Goal: Check status: Check status

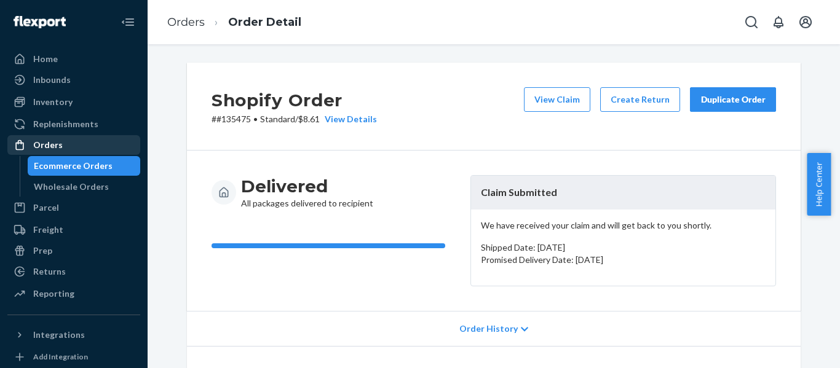
click at [75, 140] on div "Orders" at bounding box center [74, 144] width 130 height 17
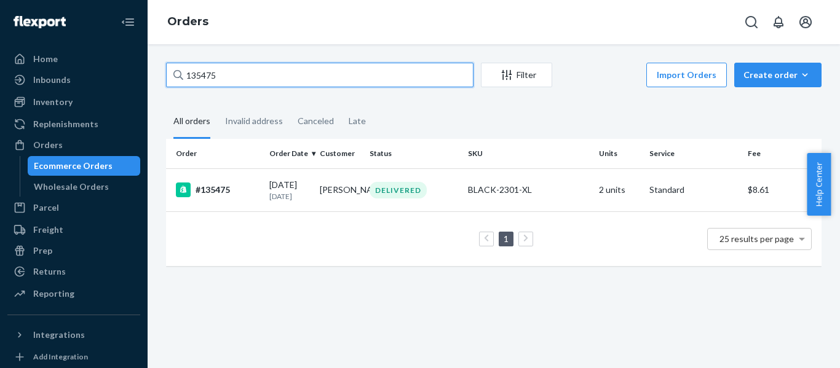
drag, startPoint x: 237, startPoint y: 80, endPoint x: 179, endPoint y: 65, distance: 59.6
click at [179, 65] on div "135475" at bounding box center [319, 75] width 307 height 25
paste input "2357"
type input "132357"
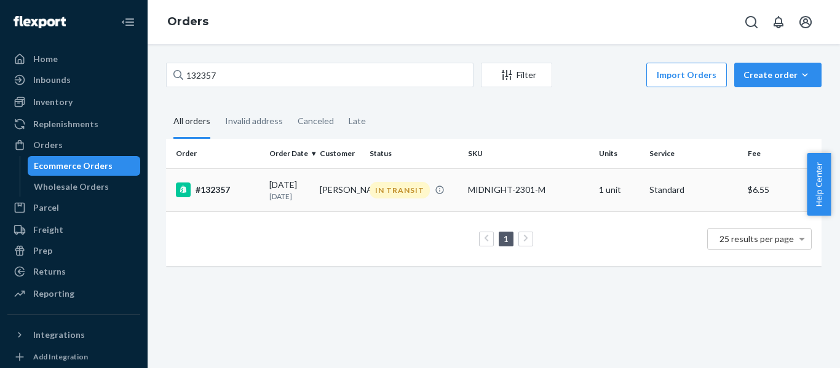
click at [229, 189] on div "#132357" at bounding box center [218, 190] width 84 height 15
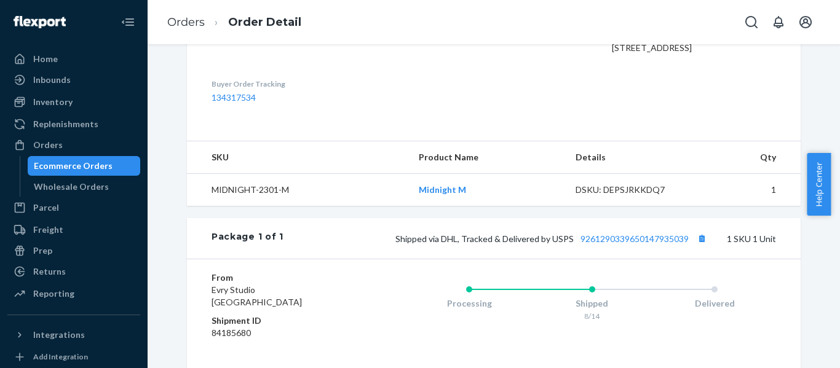
scroll to position [347, 0]
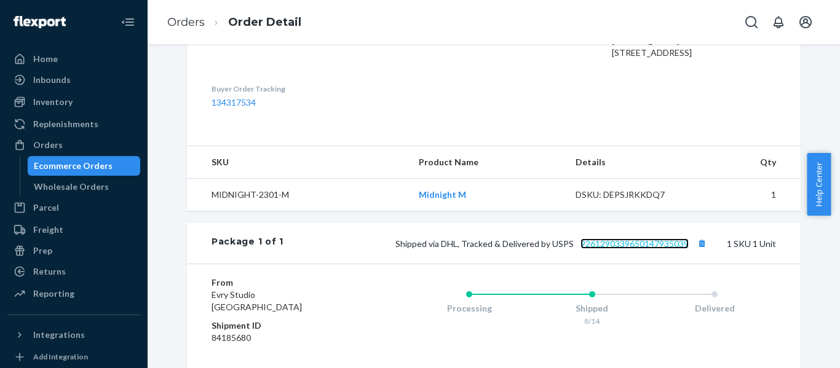
click at [625, 249] on link "9261290339650147935039" at bounding box center [634, 243] width 108 height 10
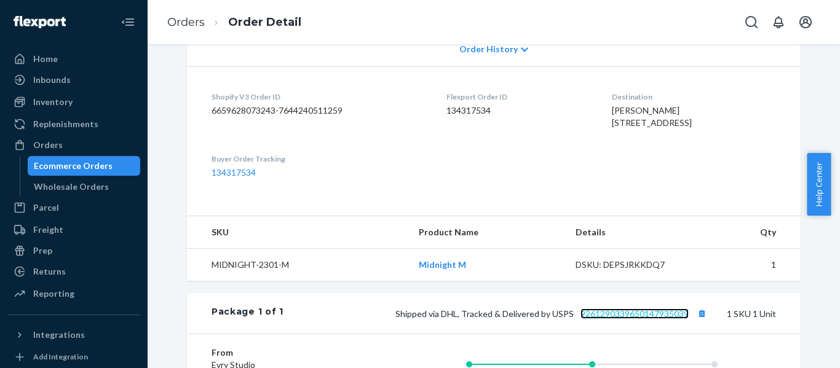
scroll to position [307, 0]
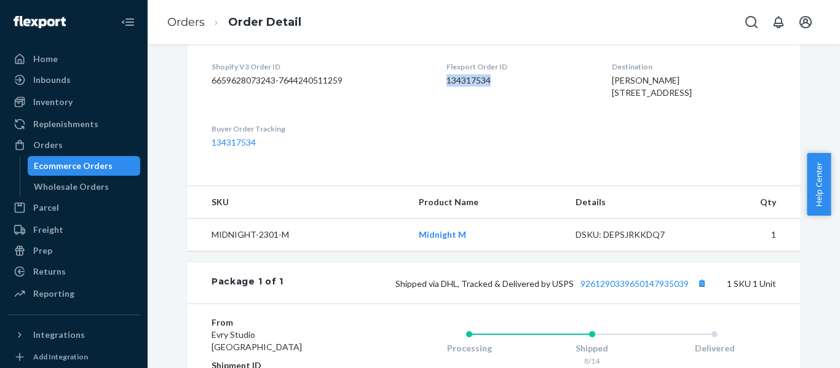
drag, startPoint x: 495, startPoint y: 82, endPoint x: 442, endPoint y: 84, distance: 52.9
click at [442, 84] on dl "Shopify V3 Order ID 6659628073243-7644240511259 Flexport Order ID 134317534 Des…" at bounding box center [493, 104] width 613 height 137
copy dd "134317534"
click at [108, 151] on div "Orders" at bounding box center [74, 144] width 130 height 17
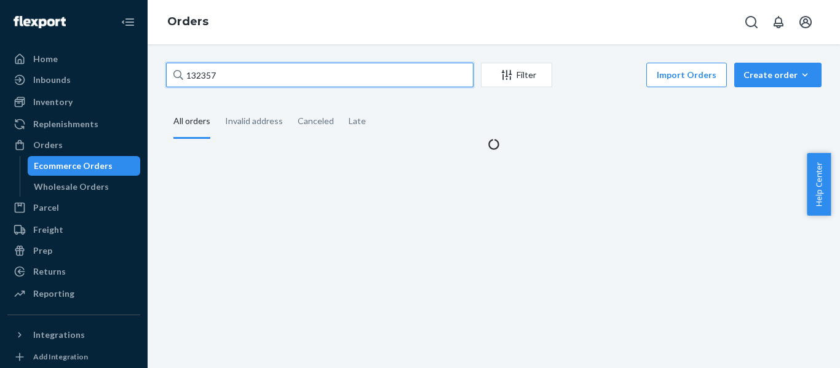
drag, startPoint x: 274, startPoint y: 81, endPoint x: 148, endPoint y: 84, distance: 125.5
click at [148, 84] on div "132357 Filter Import Orders Create order Ecommerce order Removal order All orde…" at bounding box center [494, 206] width 692 height 324
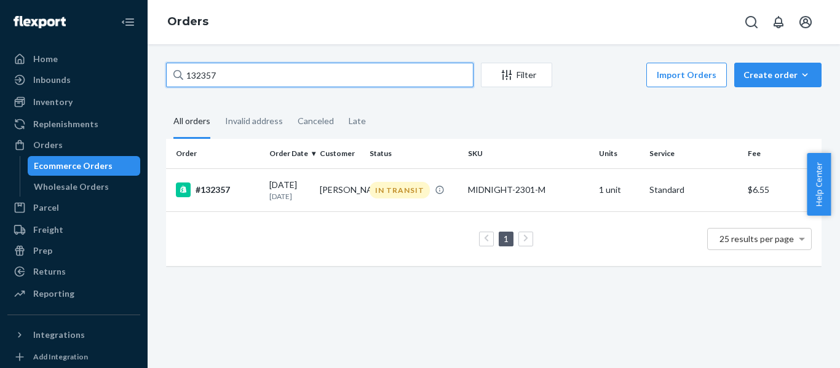
paste input "[EMAIL_ADDRESS][DOMAIN_NAME]"
type input "[EMAIL_ADDRESS][DOMAIN_NAME]"
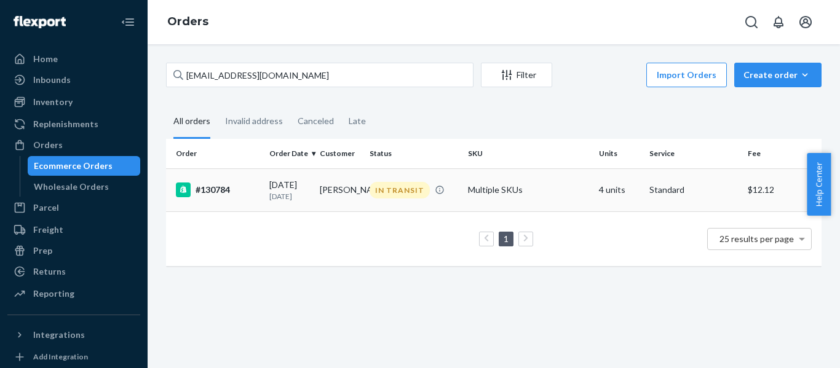
click at [214, 200] on td "#130784" at bounding box center [215, 189] width 98 height 43
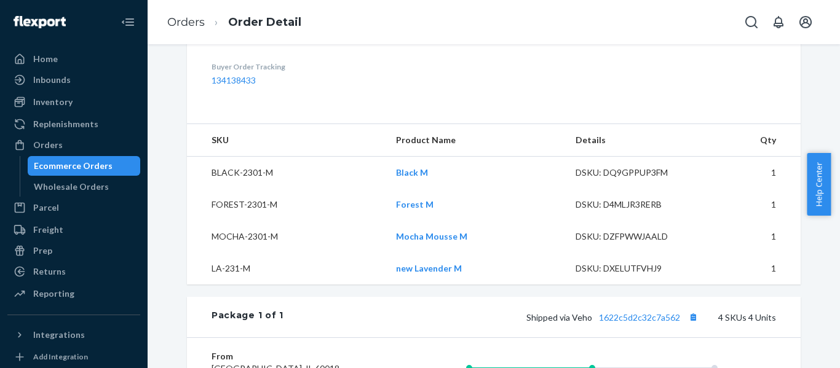
scroll to position [441, 0]
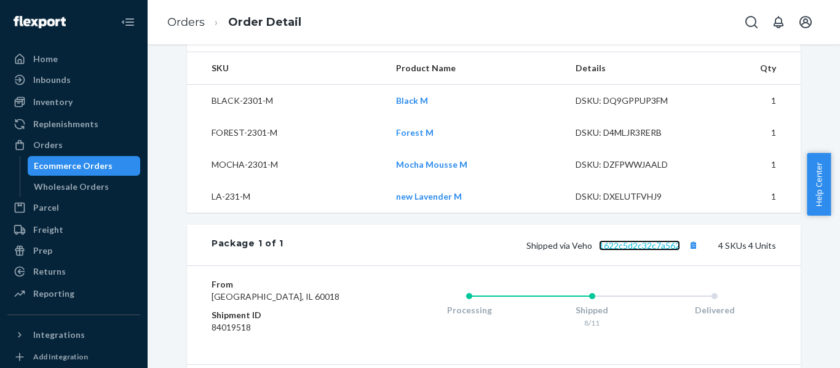
click at [645, 251] on link "1622c5d2c32c7a562" at bounding box center [639, 245] width 81 height 10
drag, startPoint x: 839, startPoint y: 196, endPoint x: 835, endPoint y: 238, distance: 42.6
click at [835, 238] on body "Home Inbounds Shipping Plans Problems Inventory Products Replenishments Orders …" at bounding box center [420, 184] width 840 height 368
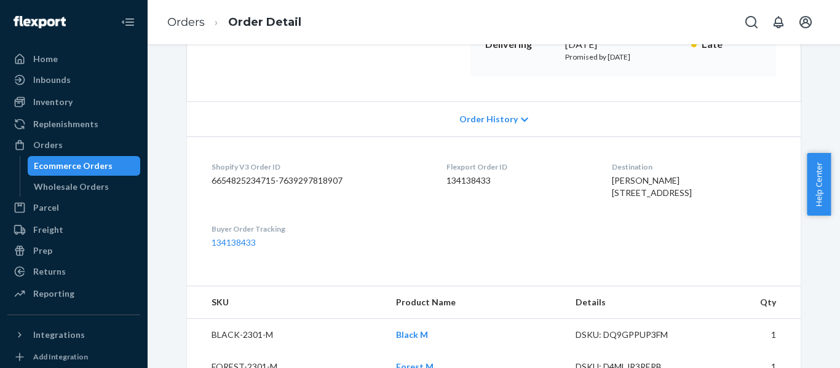
scroll to position [210, 0]
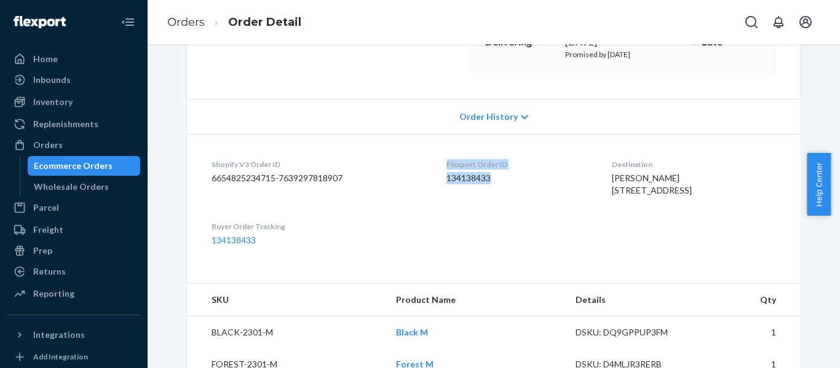
drag, startPoint x: 486, startPoint y: 183, endPoint x: 425, endPoint y: 160, distance: 65.0
click at [425, 160] on dl "Shopify V3 Order ID 6654825234715-7639297818907 Flexport Order ID 134138433 Des…" at bounding box center [493, 202] width 613 height 137
copy div "Flexport Order ID 134138433"
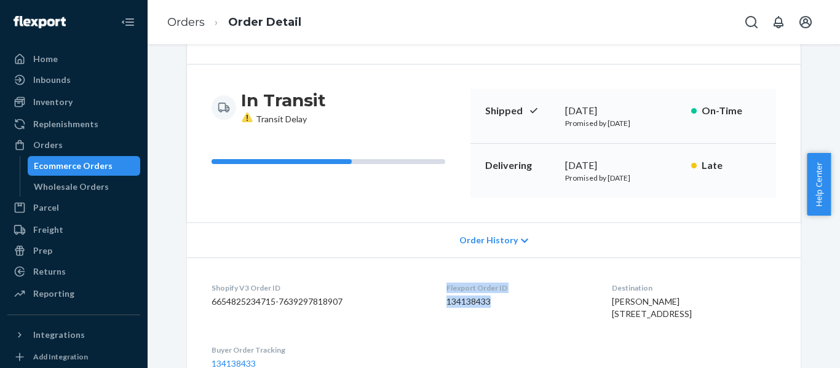
scroll to position [0, 0]
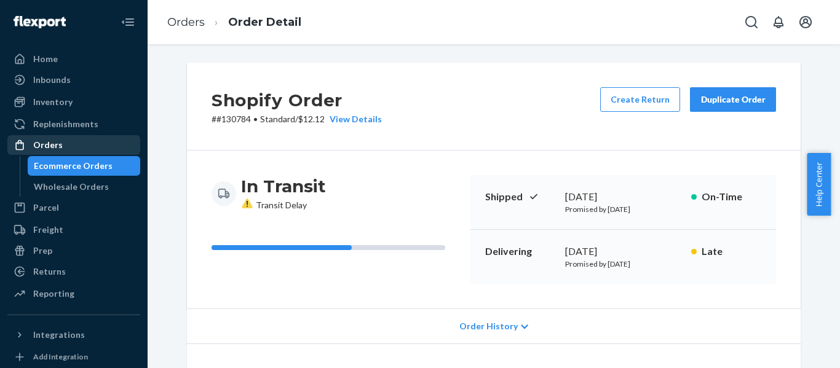
click at [47, 146] on div "Orders" at bounding box center [48, 145] width 30 height 12
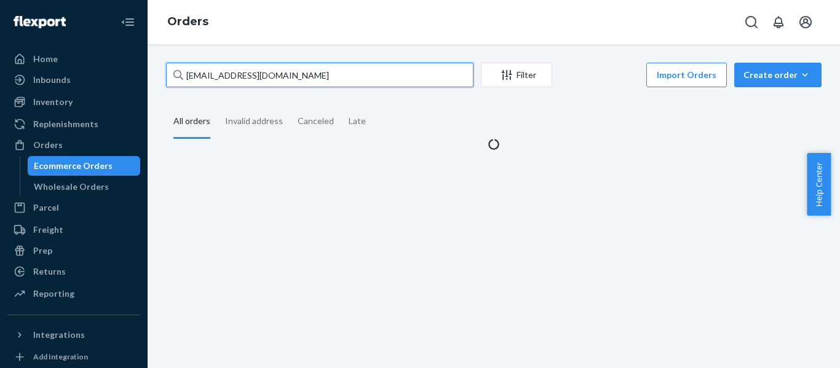
click at [281, 75] on input "[EMAIL_ADDRESS][DOMAIN_NAME]" at bounding box center [319, 75] width 307 height 25
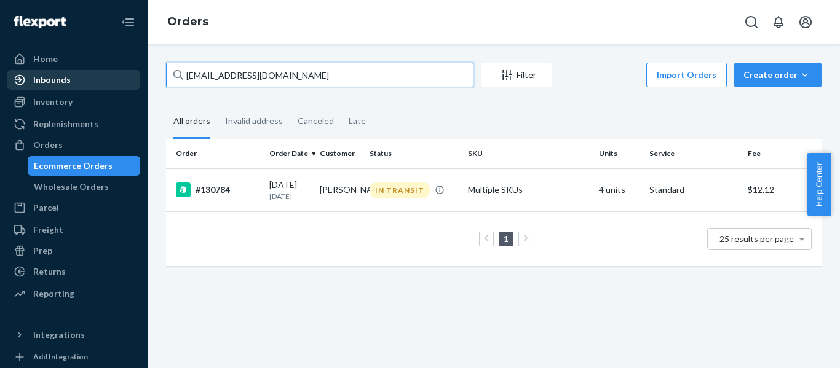
drag, startPoint x: 208, startPoint y: 81, endPoint x: 89, endPoint y: 81, distance: 119.2
click at [89, 81] on div "Home Inbounds Shipping Plans Problems Inventory Products Replenishments Orders …" at bounding box center [420, 184] width 840 height 368
paste input "132210"
type input "132210"
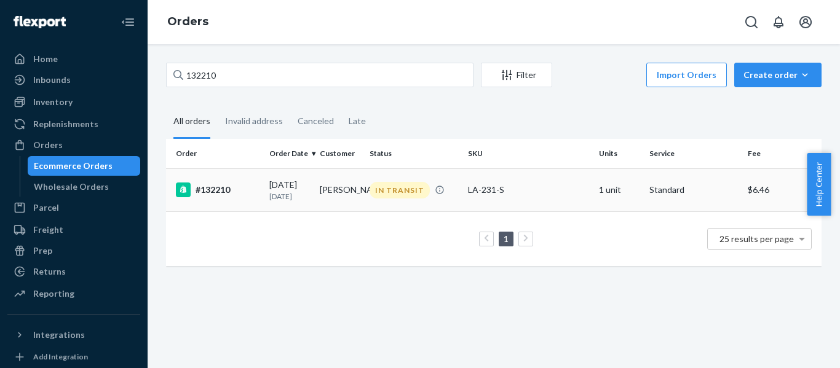
click at [232, 187] on div "#132210" at bounding box center [218, 190] width 84 height 15
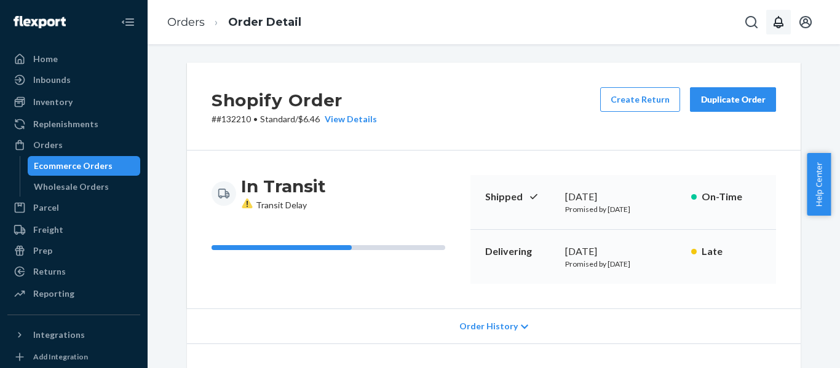
click at [768, 28] on div at bounding box center [779, 22] width 81 height 25
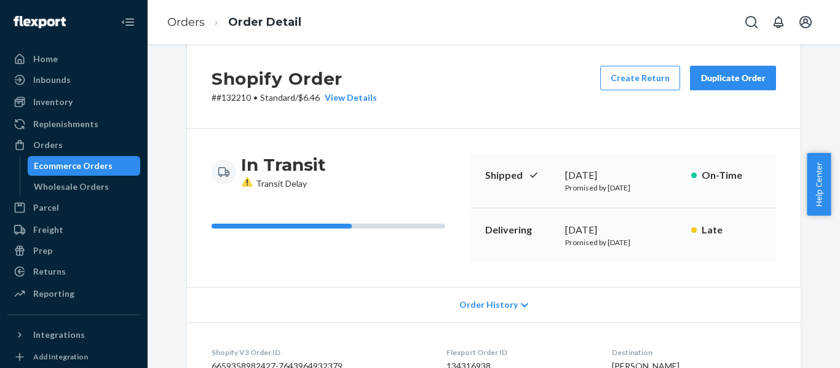
scroll to position [492, 0]
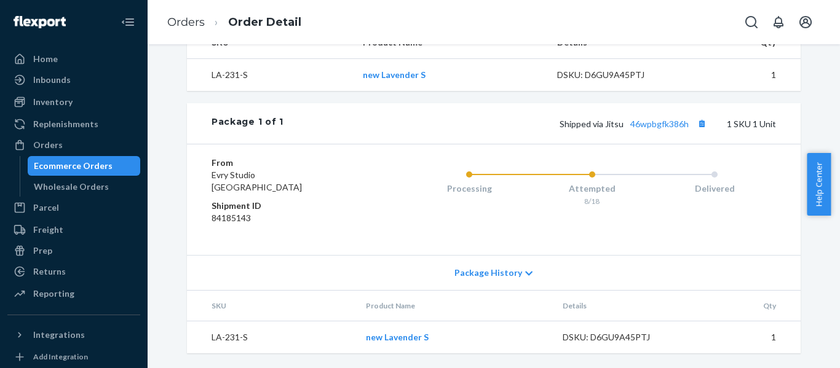
click at [671, 133] on div "Package 1 of 1 Shipped via Jitsu 46wpbgfk386h 1 SKU 1 Unit" at bounding box center [493, 123] width 613 height 41
click at [668, 127] on link "46wpbgfk386h" at bounding box center [659, 124] width 58 height 10
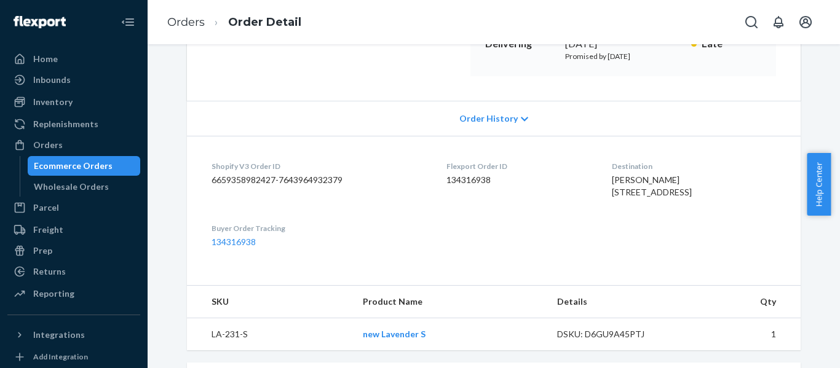
scroll to position [261, 0]
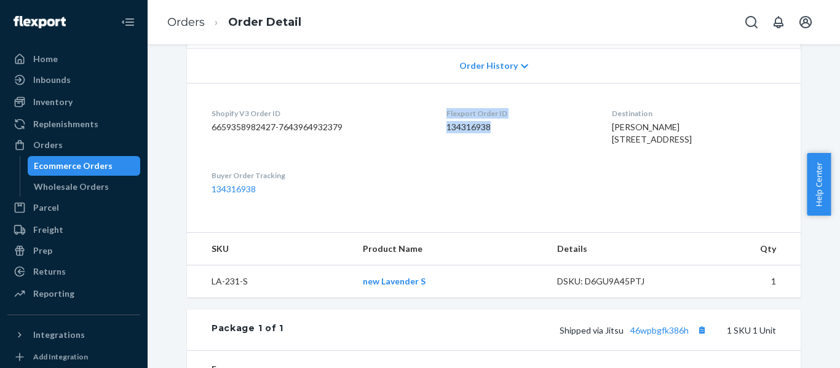
drag, startPoint x: 498, startPoint y: 132, endPoint x: 428, endPoint y: 117, distance: 70.9
click at [428, 117] on dl "Shopify V3 Order ID 6659358982427-7643964932379 Flexport Order ID 134316938 Des…" at bounding box center [493, 151] width 613 height 137
copy div "Flexport Order ID 134316938"
